Goal: Obtain resource: Download file/media

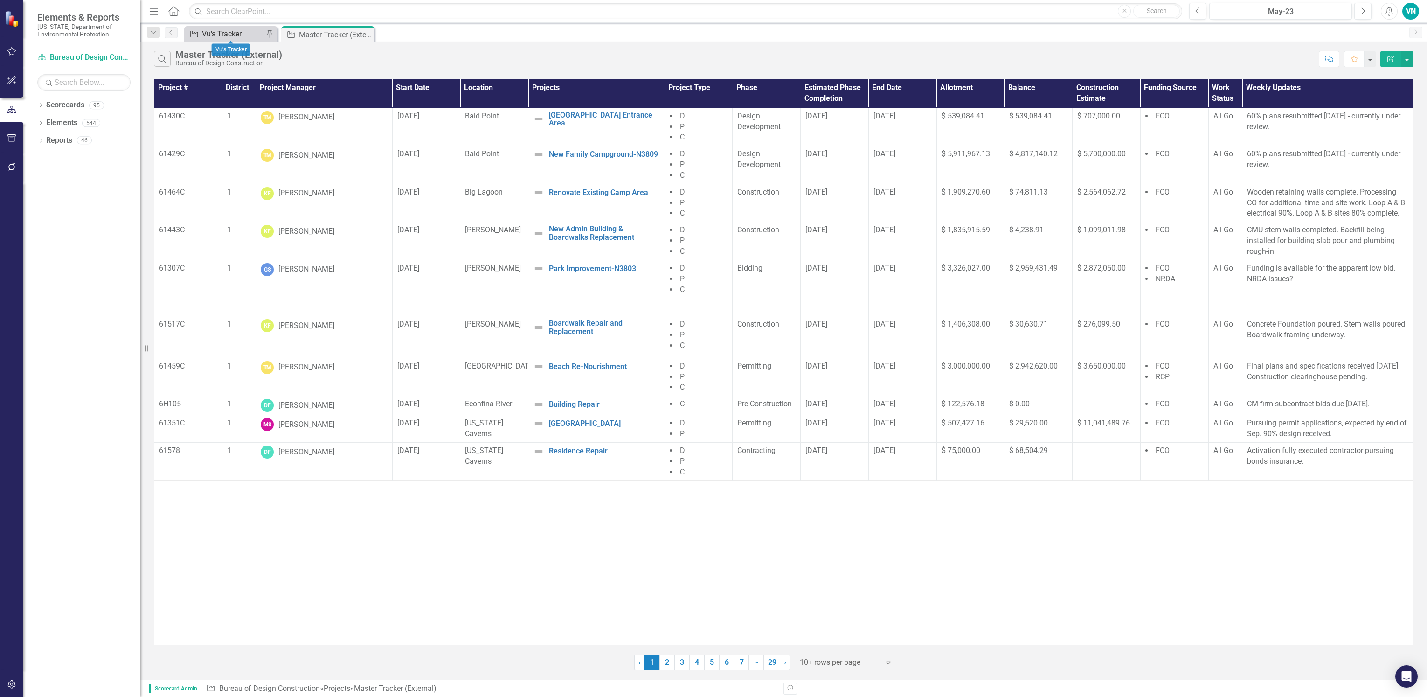
click at [237, 35] on div "Vu's Tracker" at bounding box center [233, 34] width 62 height 12
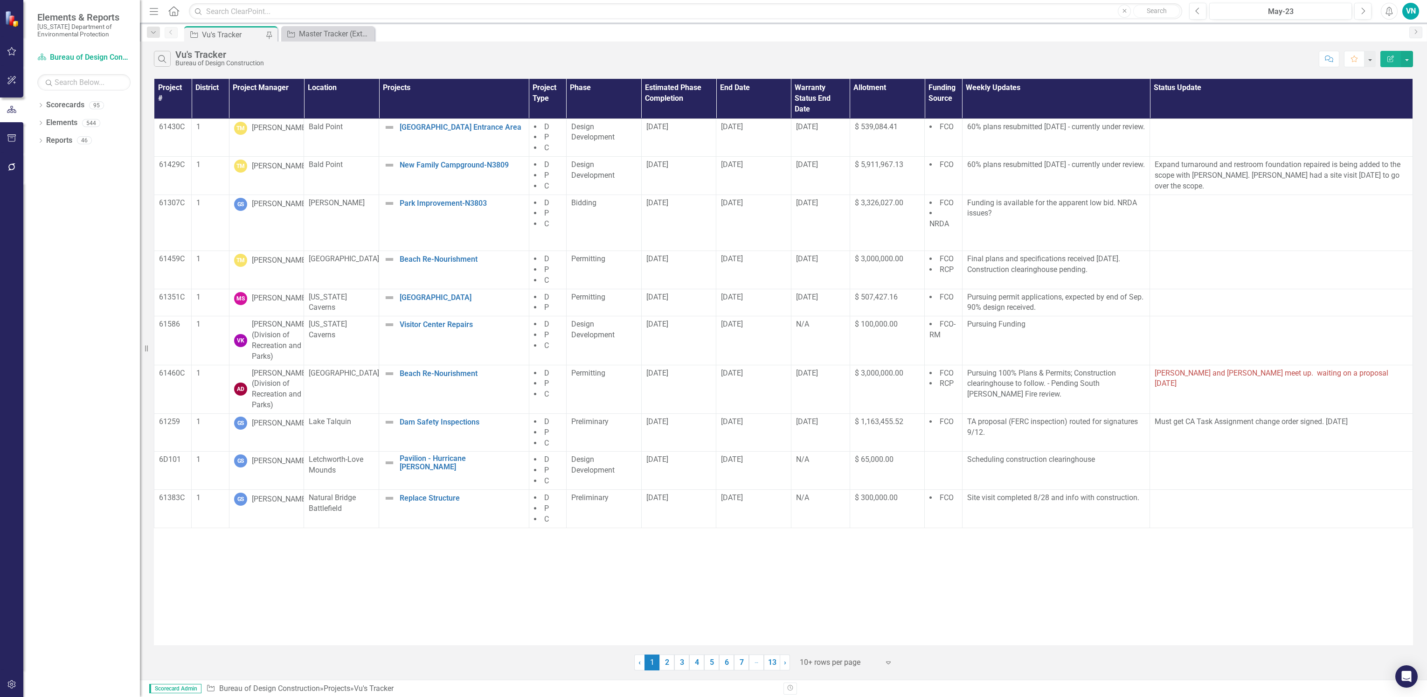
click at [265, 96] on th "Project Manager" at bounding box center [266, 99] width 75 height 40
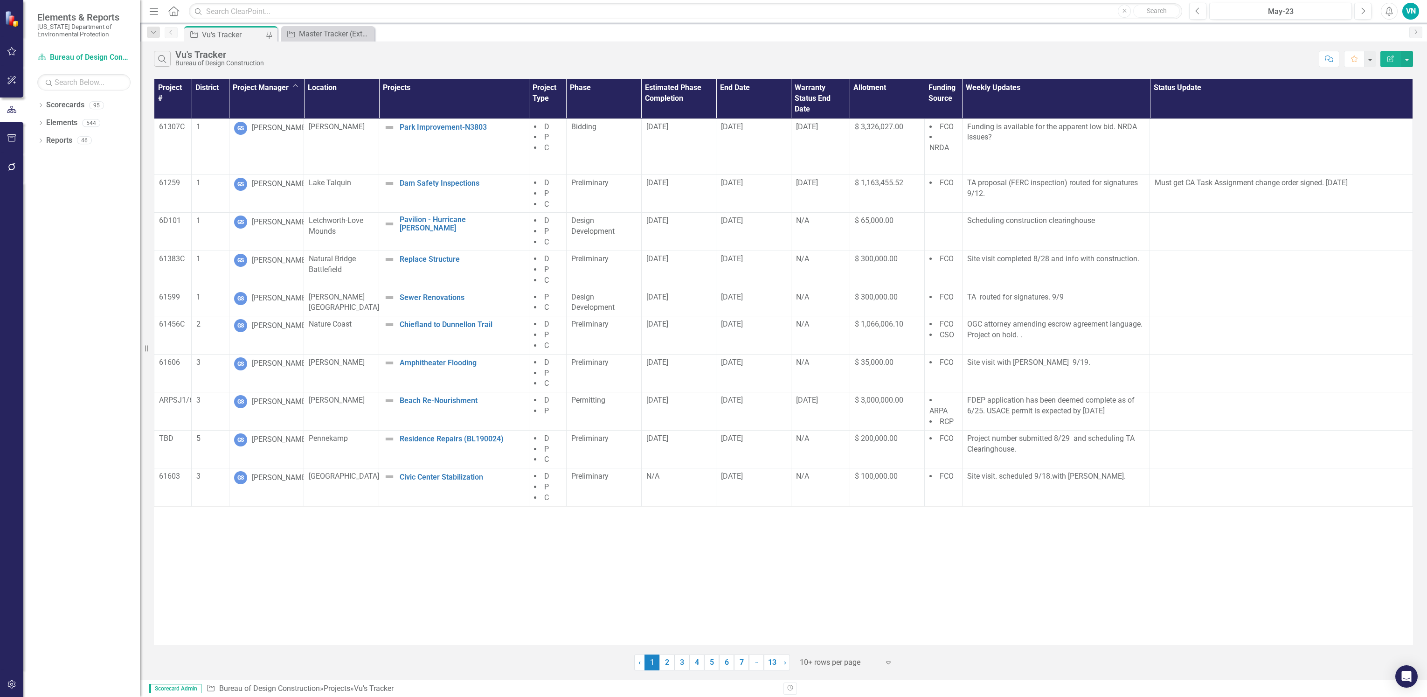
click at [861, 669] on div "10+ rows per page" at bounding box center [839, 662] width 89 height 16
click at [855, 646] on div "Display All Rows" at bounding box center [849, 646] width 88 height 11
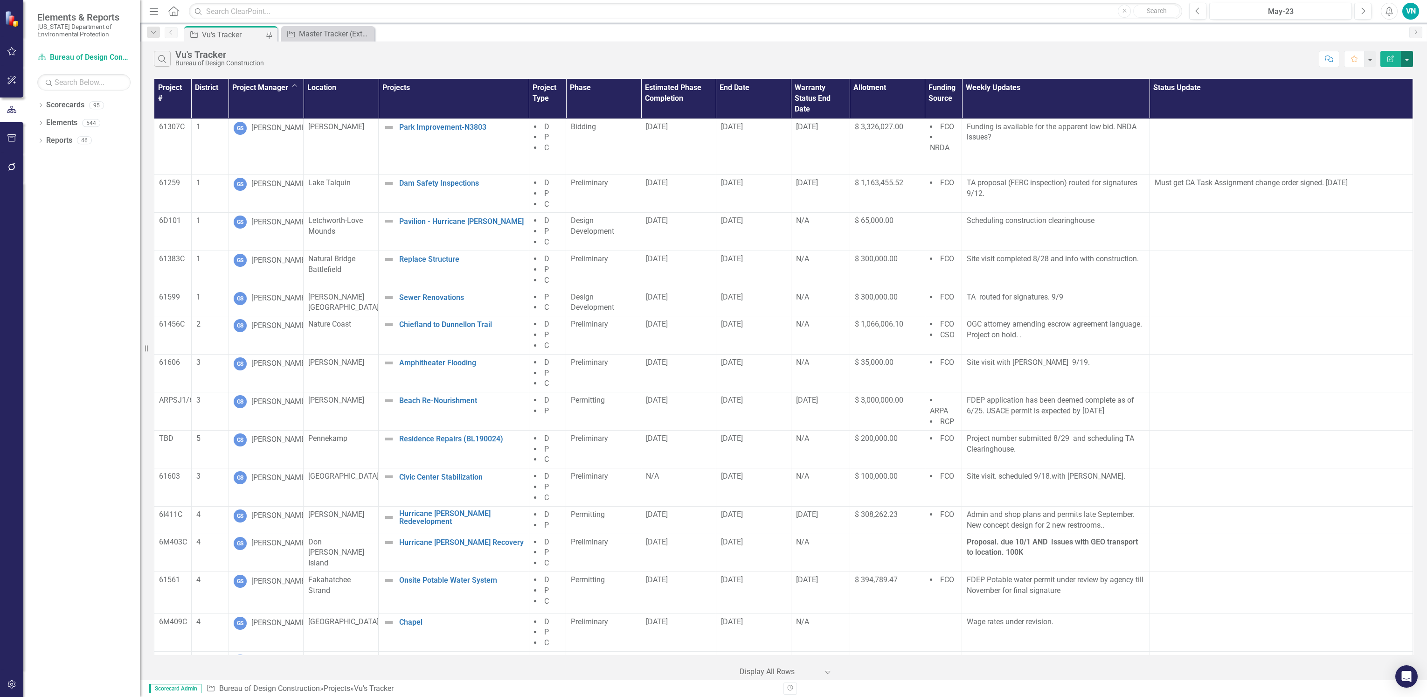
click at [1406, 57] on button "button" at bounding box center [1407, 59] width 12 height 16
click at [1396, 99] on link "PDF Export to PDF" at bounding box center [1376, 94] width 74 height 17
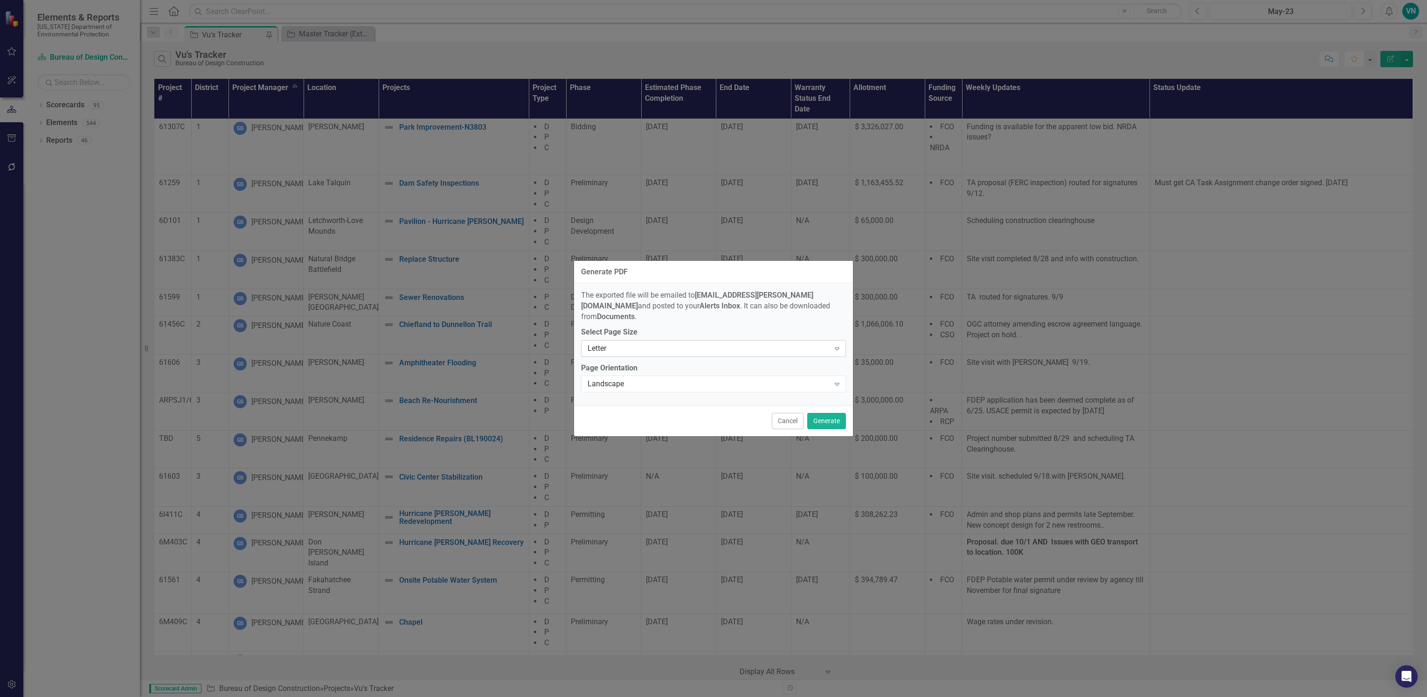
click at [833, 345] on icon "Expand" at bounding box center [837, 348] width 9 height 7
click at [691, 359] on div "Letter" at bounding box center [715, 359] width 250 height 11
click at [703, 348] on div "Letter Expand" at bounding box center [713, 348] width 265 height 17
click at [662, 401] on div "Tabloid" at bounding box center [715, 404] width 250 height 11
click at [822, 413] on button "Generate" at bounding box center [826, 421] width 39 height 16
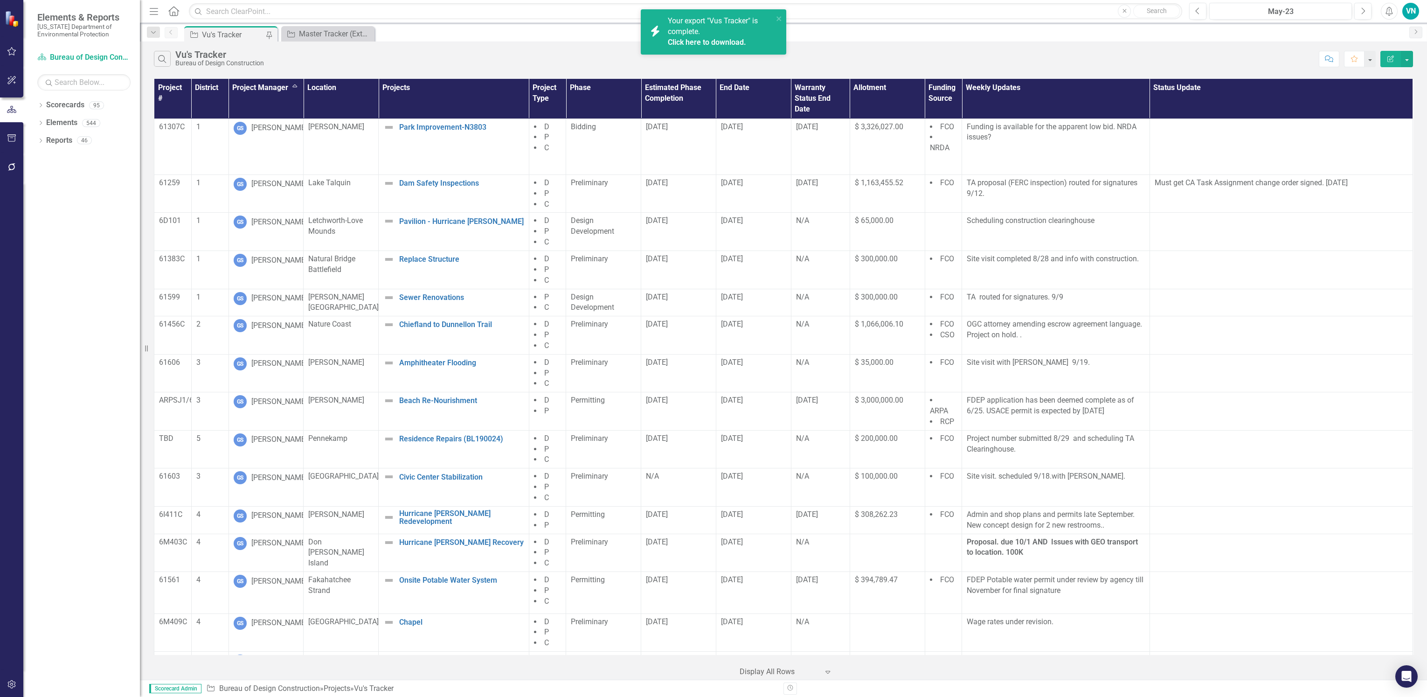
click at [722, 26] on div "Your export "Vus Tracker" is complete. Click here to download." at bounding box center [720, 32] width 105 height 32
click at [733, 57] on div "Search Vu's Tracker Bureau of Design Construction" at bounding box center [734, 59] width 1160 height 16
click at [675, 59] on div "Search Vu's Tracker Bureau of Design Construction" at bounding box center [734, 59] width 1160 height 16
